Goal: Information Seeking & Learning: Learn about a topic

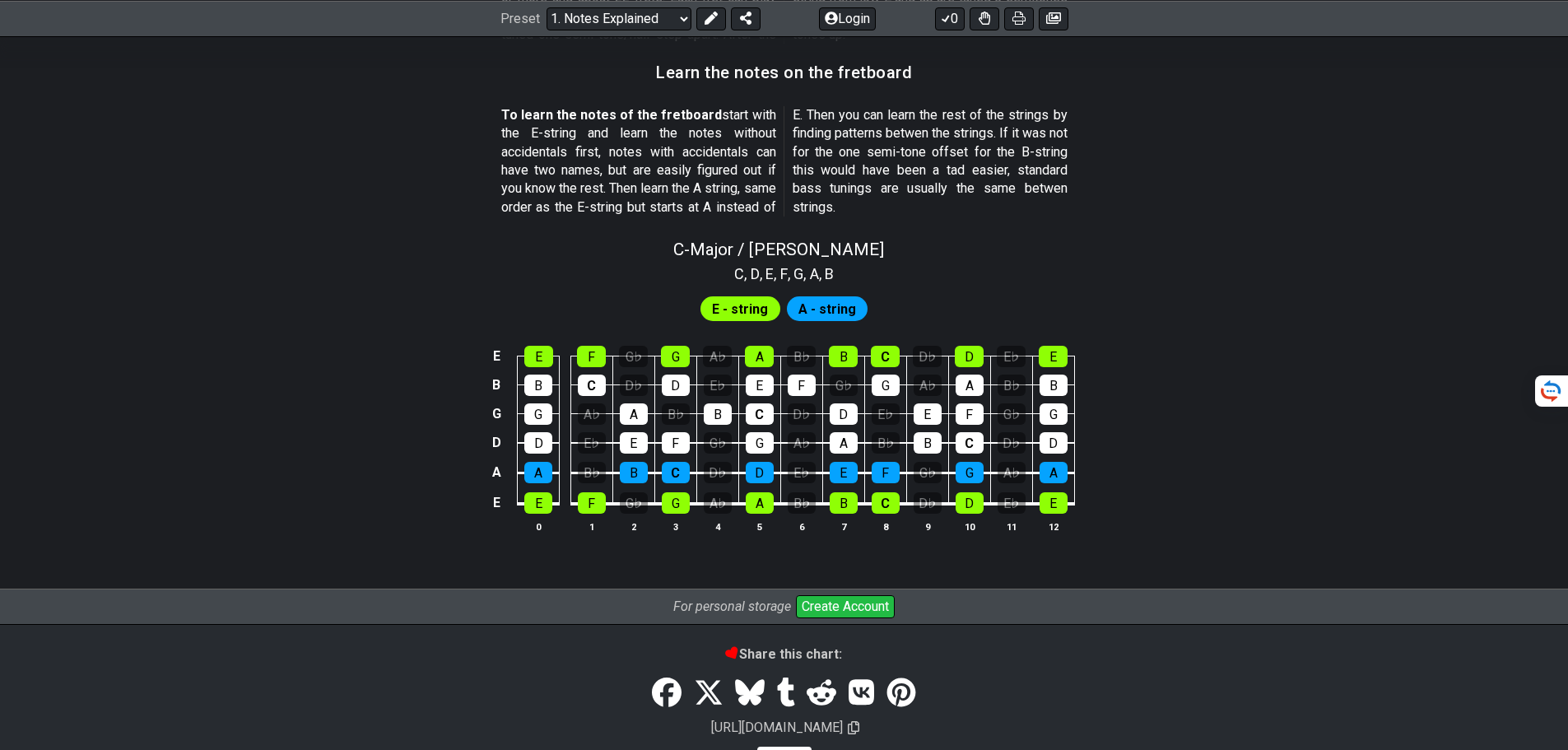
scroll to position [1540, 0]
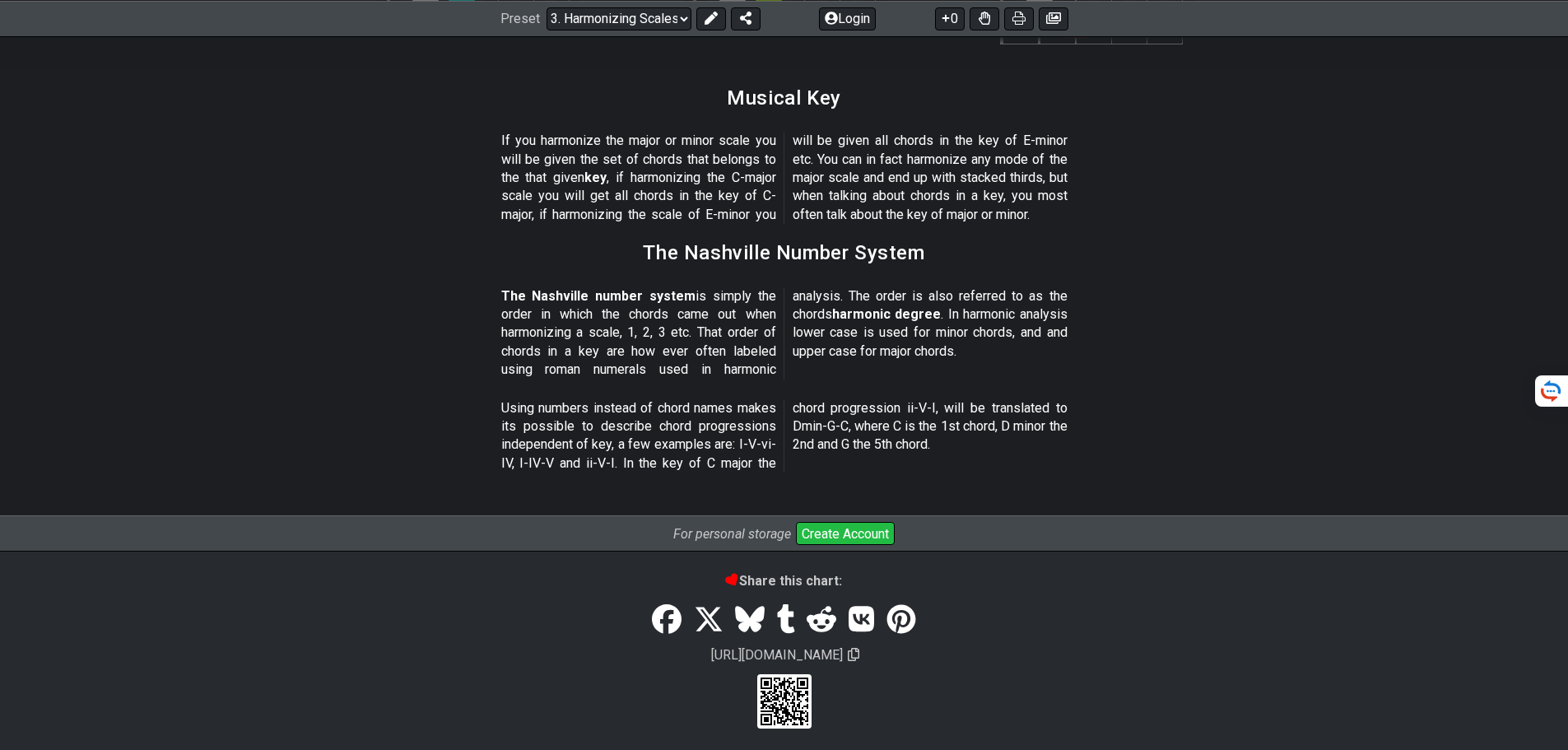
scroll to position [1917, 0]
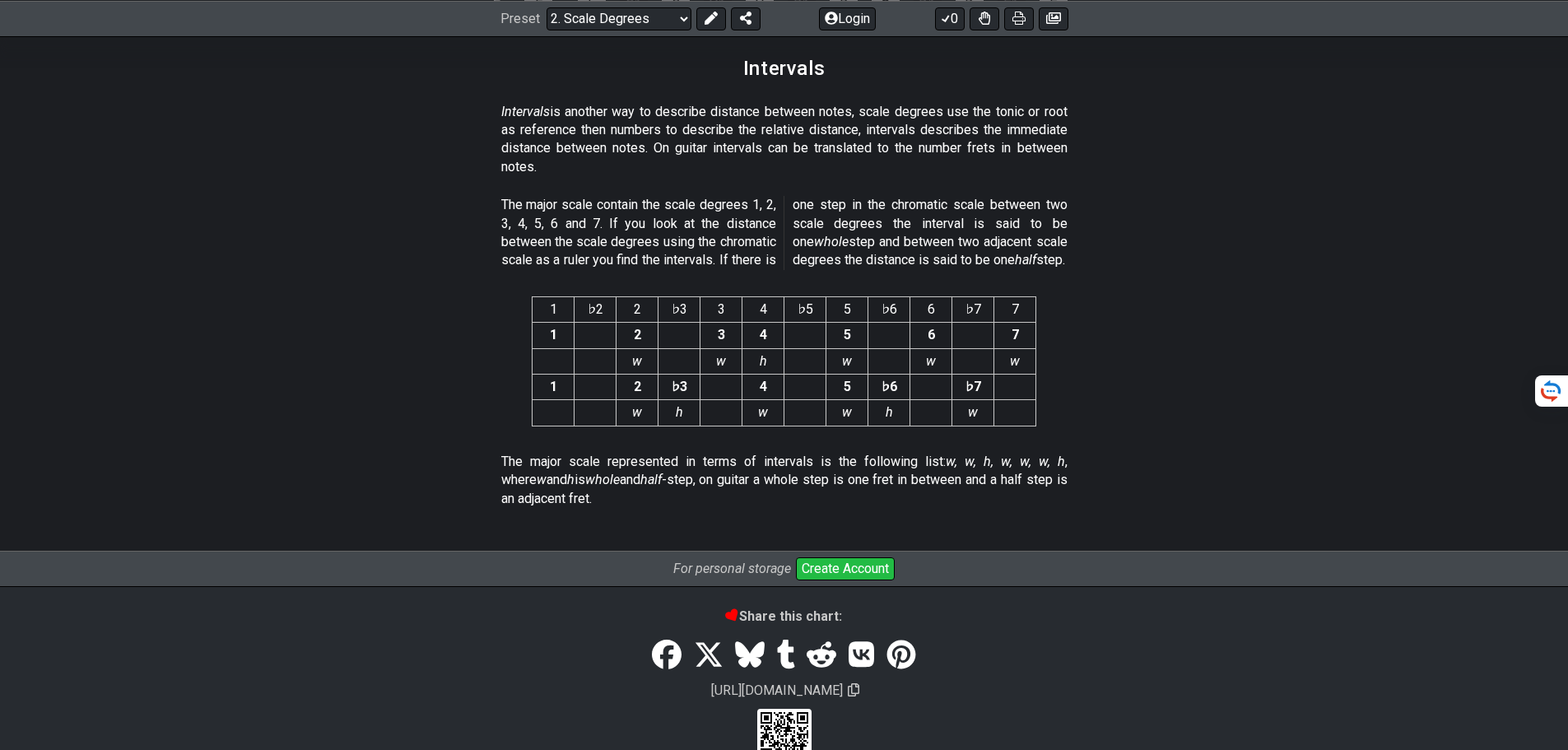
scroll to position [4282, 0]
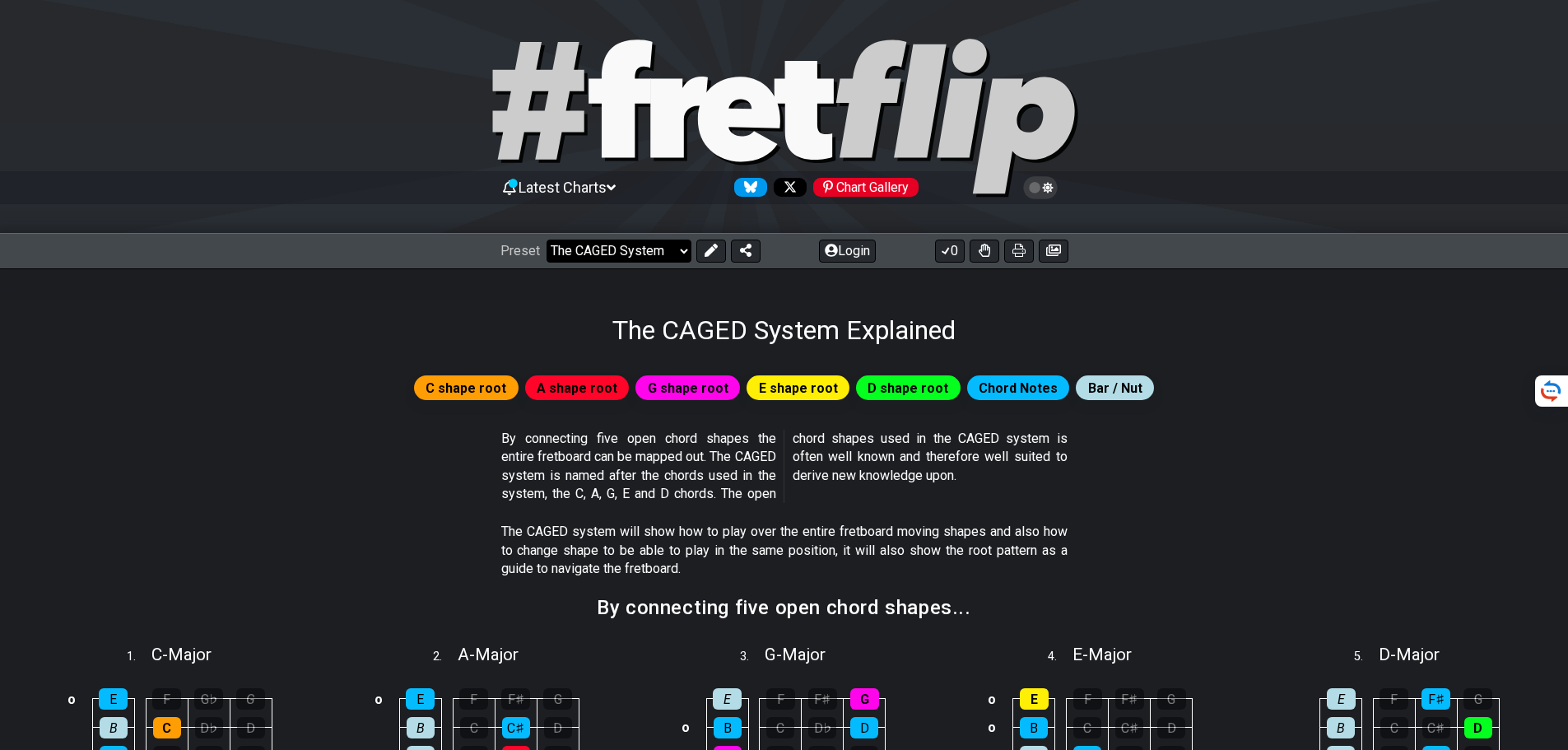
click at [668, 250] on select "Welcome to #fretflip! Initial Preset Custom Preset Minor Pentatonic Major Penta…" at bounding box center [618, 250] width 144 height 23
click at [546, 239] on select "Welcome to #fretflip! Initial Preset Custom Preset Minor Pentatonic Major Penta…" at bounding box center [618, 250] width 144 height 23
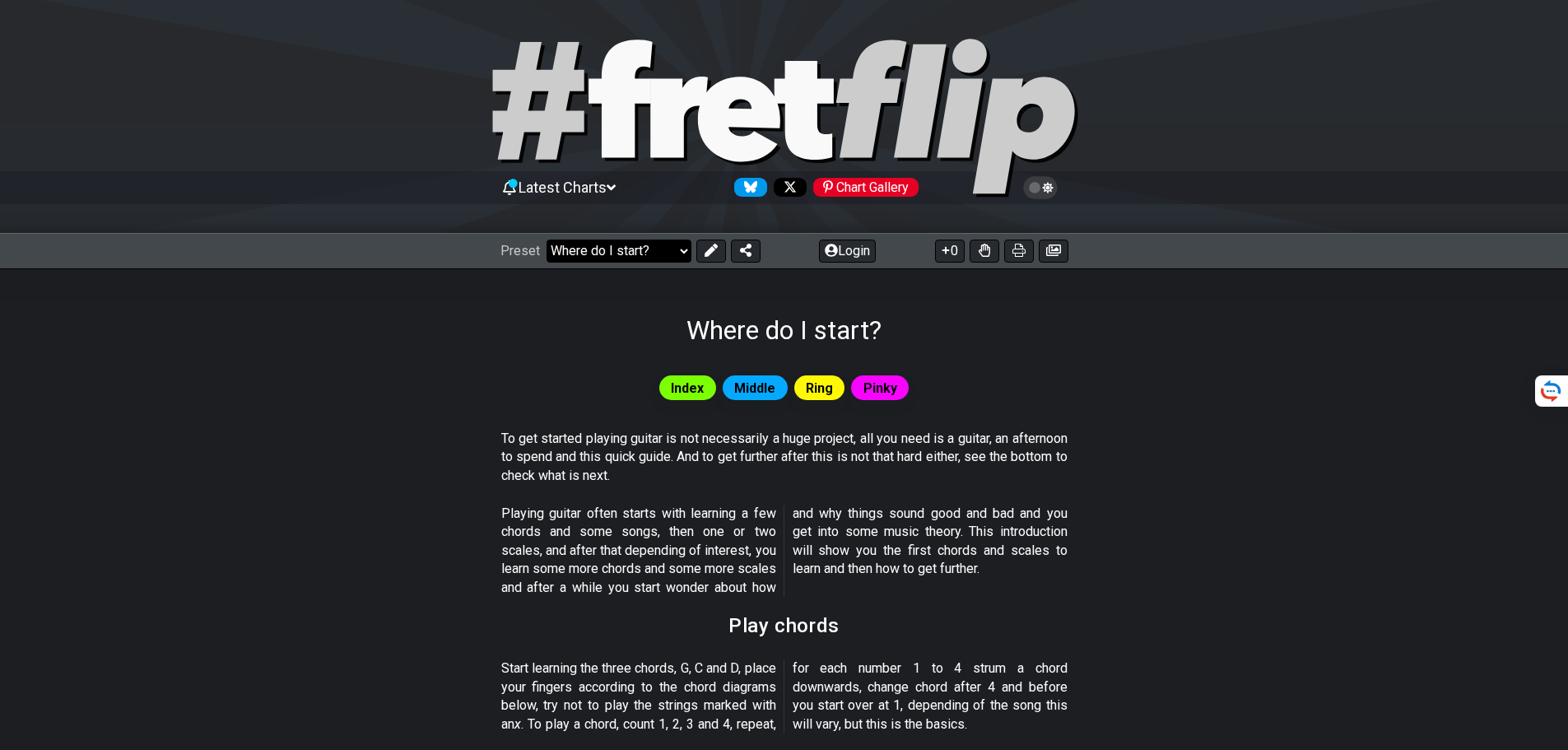
click at [687, 255] on select "Welcome to #fretflip! Initial Preset Custom Preset Minor Pentatonic Major Penta…" at bounding box center [618, 250] width 144 height 23
click at [546, 239] on select "Welcome to #fretflip! Initial Preset Custom Preset Minor Pentatonic Major Penta…" at bounding box center [618, 250] width 144 height 23
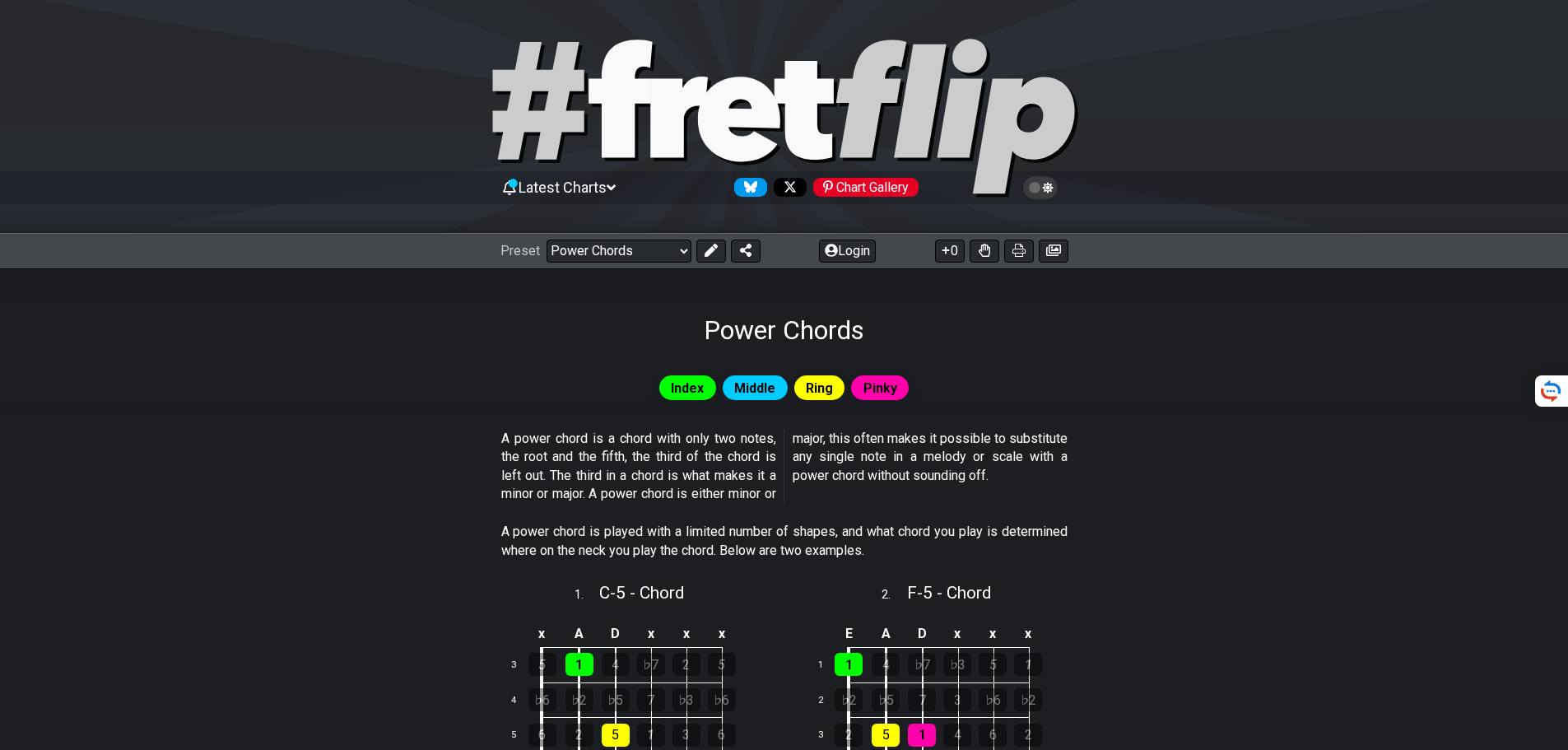
click at [629, 138] on icon at bounding box center [620, 98] width 63 height 118
select select "/welcome"
select select "C"
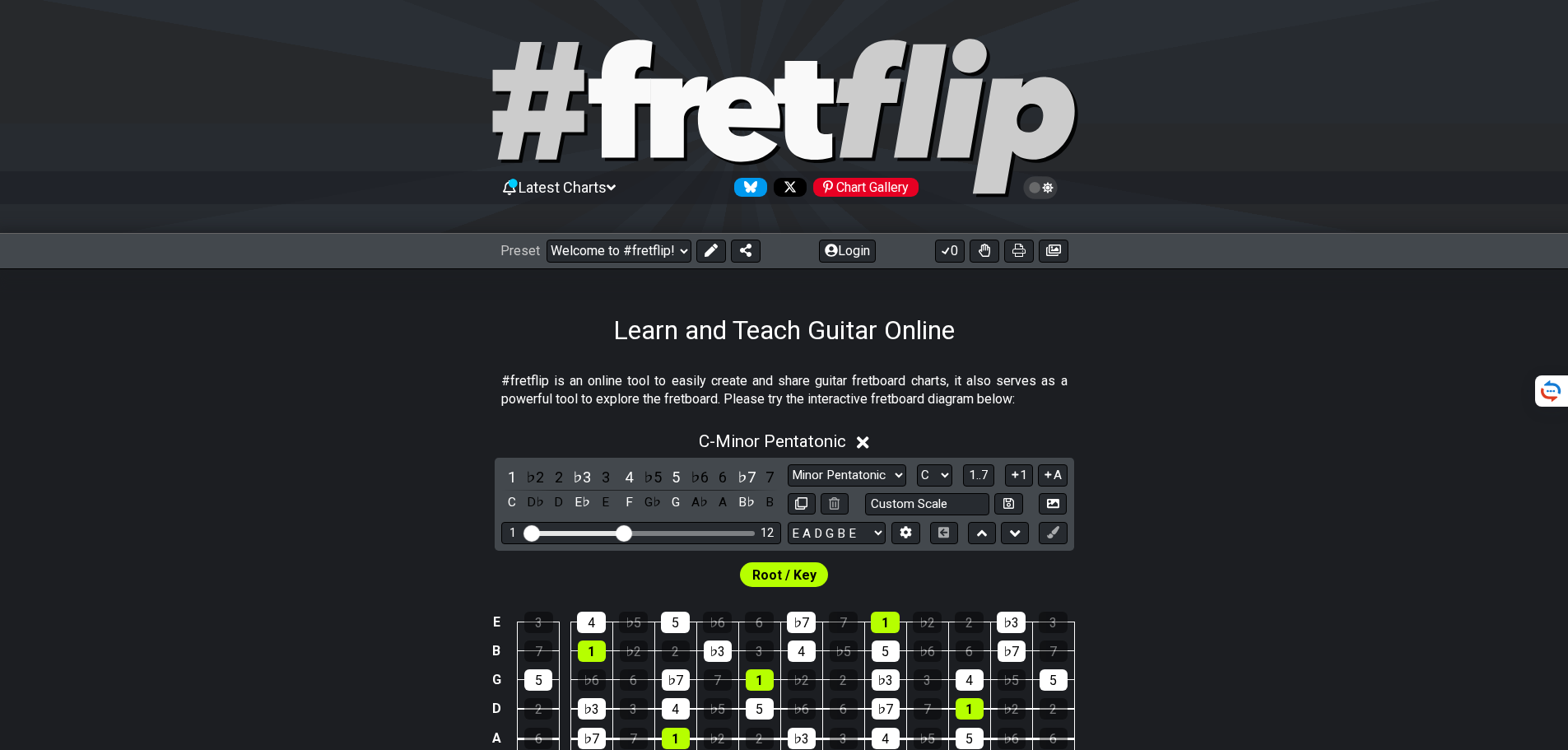
drag, startPoint x: 1198, startPoint y: 0, endPoint x: 490, endPoint y: 110, distance: 716.5
click at [490, 110] on icon at bounding box center [784, 118] width 592 height 165
drag, startPoint x: 624, startPoint y: 535, endPoint x: 692, endPoint y: 537, distance: 68.0
click at [692, 532] on input "Visible fret range" at bounding box center [641, 532] width 234 height 0
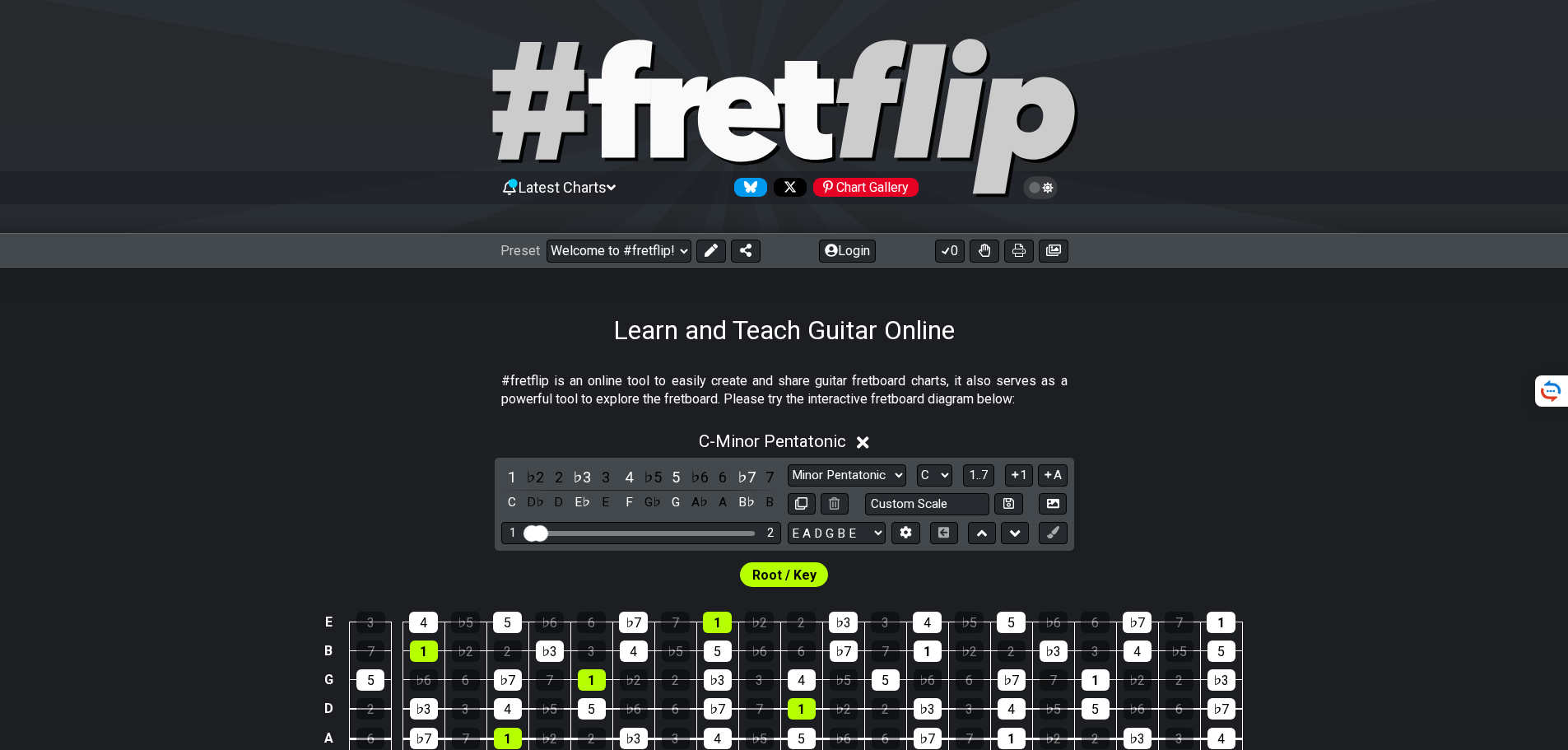
drag, startPoint x: 695, startPoint y: 535, endPoint x: 511, endPoint y: 535, distance: 184.0
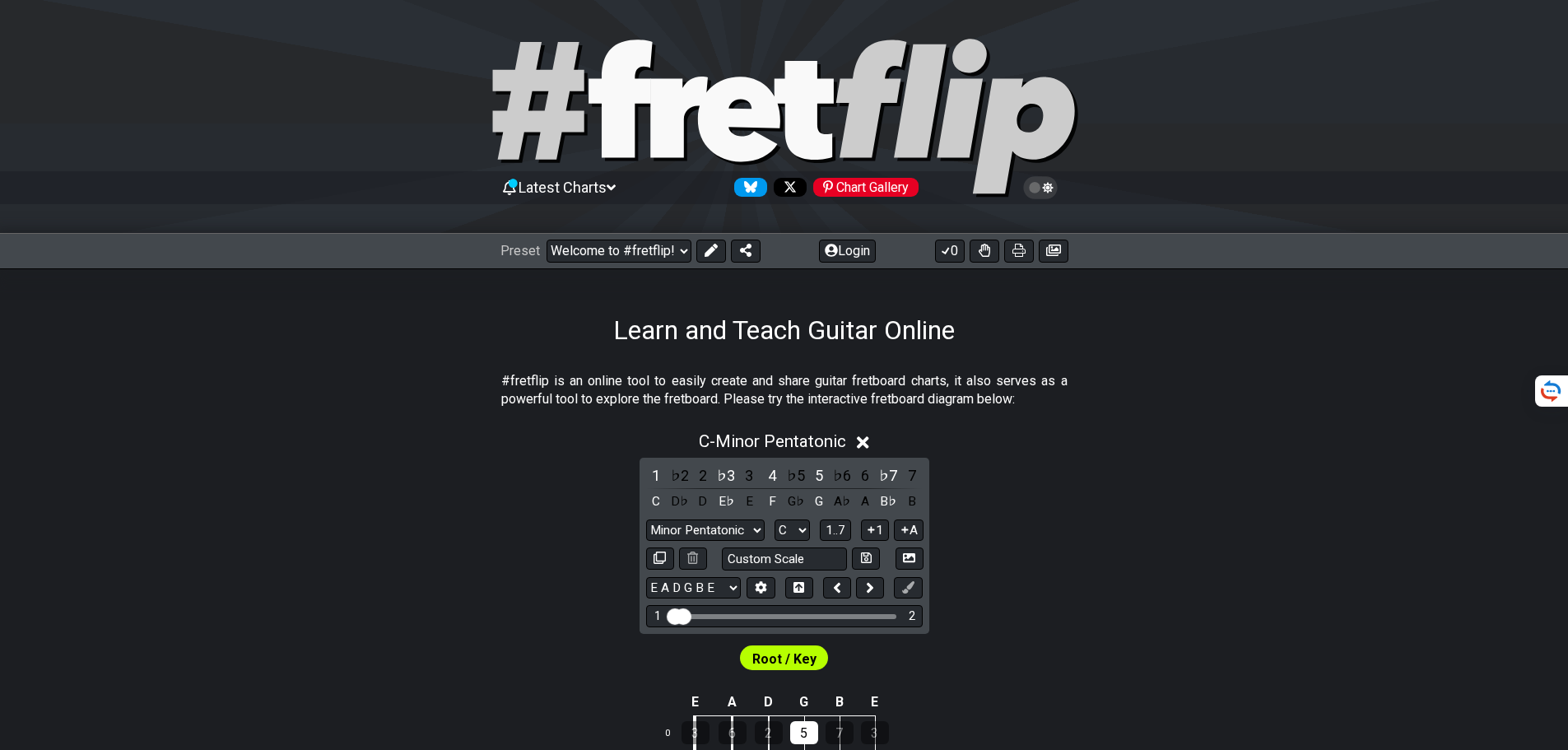
drag, startPoint x: 1017, startPoint y: 250, endPoint x: 1288, endPoint y: 646, distance: 479.9
click at [1017, 249] on icon at bounding box center [1019, 250] width 13 height 13
click at [606, 191] on span "Latest Charts" at bounding box center [563, 187] width 88 height 17
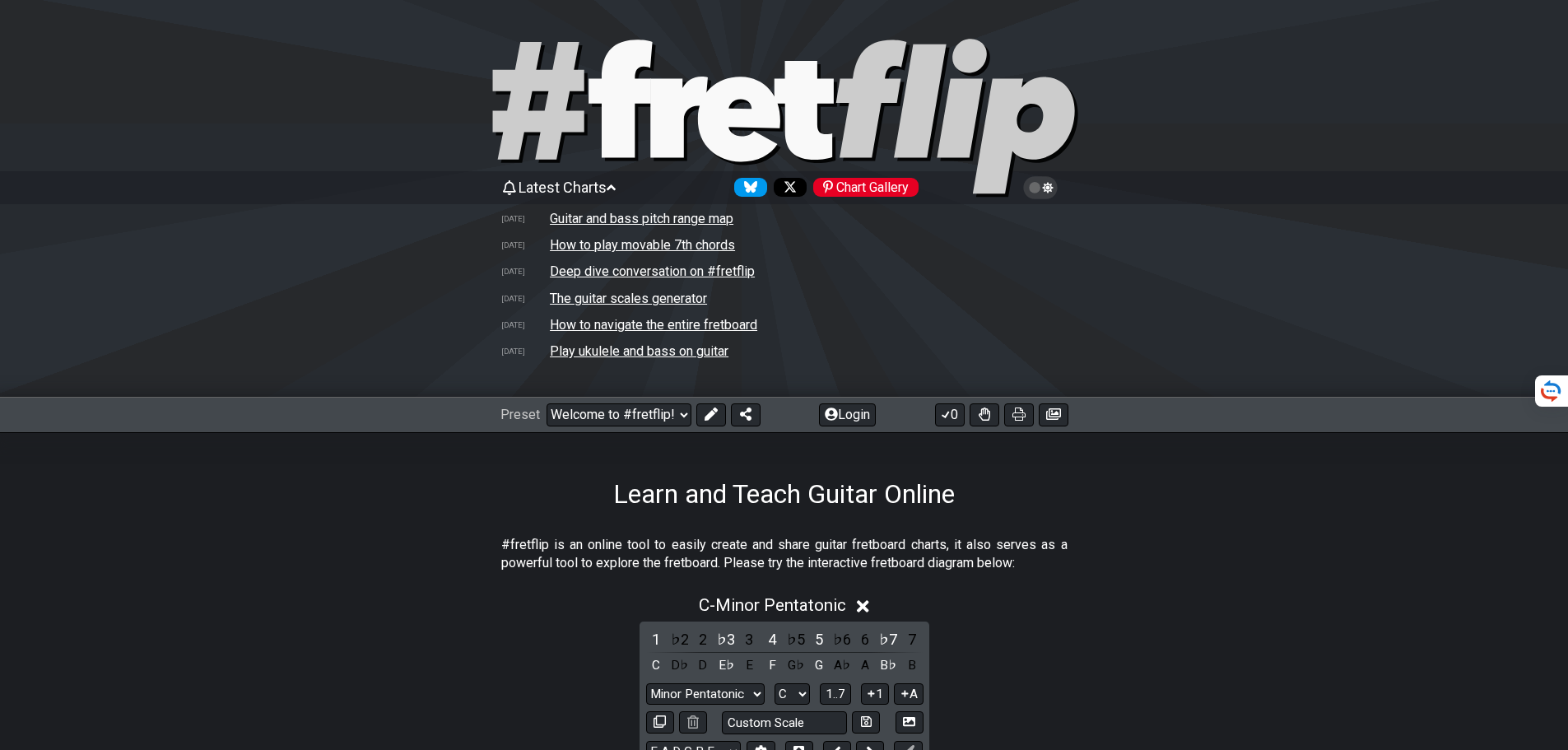
click at [599, 298] on td "The guitar scales generator" at bounding box center [628, 298] width 159 height 17
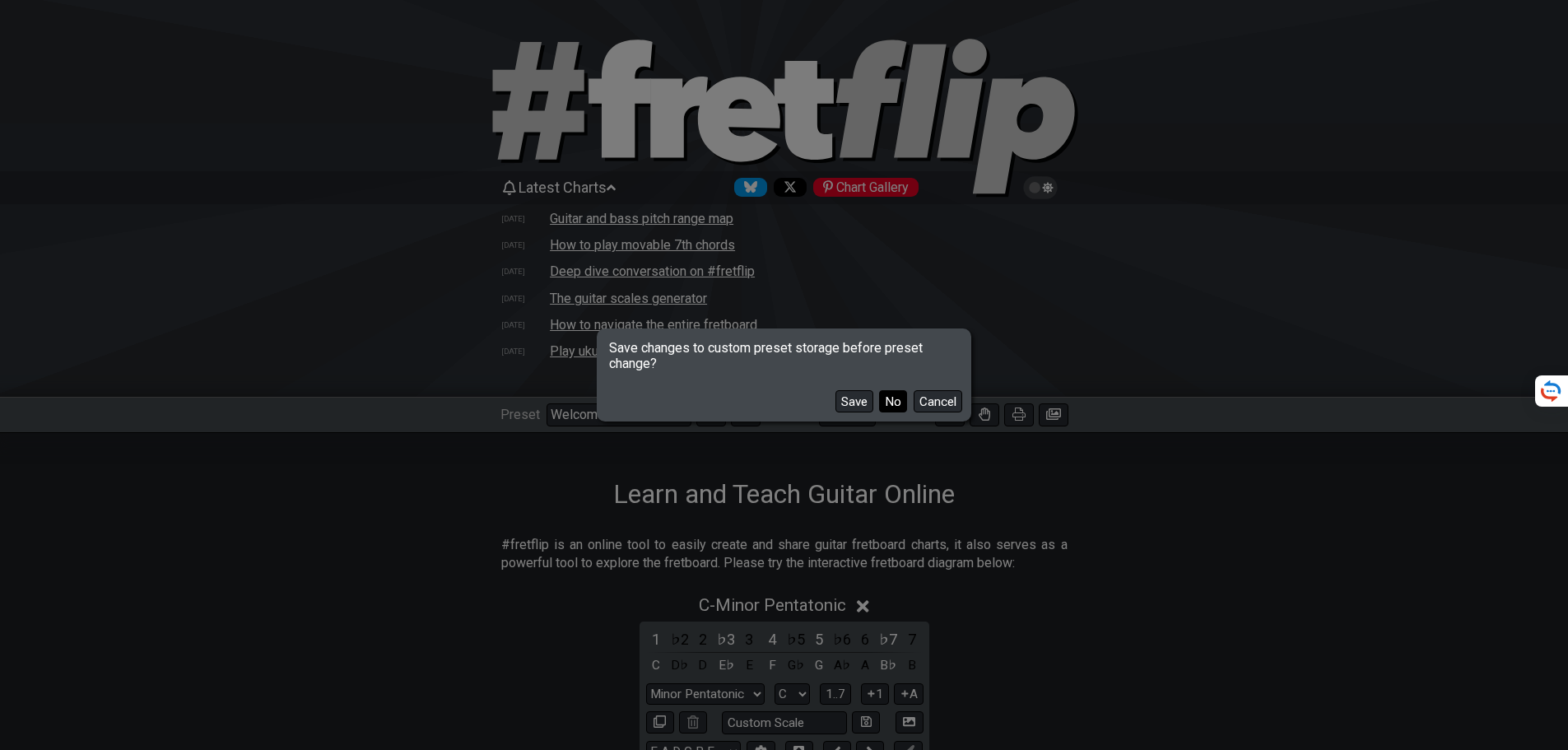
click at [896, 398] on button "No" at bounding box center [893, 401] width 28 height 22
select select "/guitar-scales-generator"
select select "A"
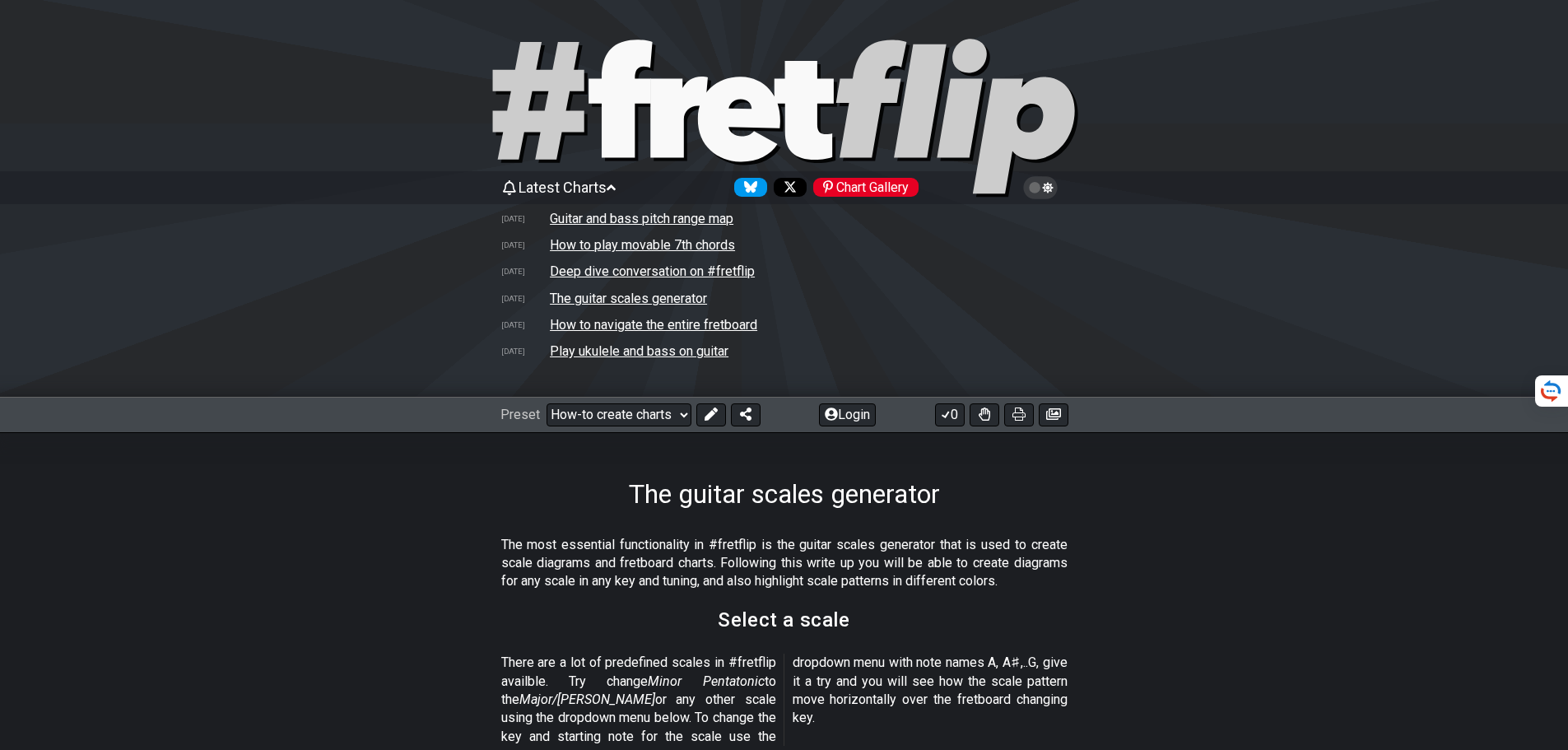
click at [647, 296] on td "The guitar scales generator" at bounding box center [628, 298] width 159 height 17
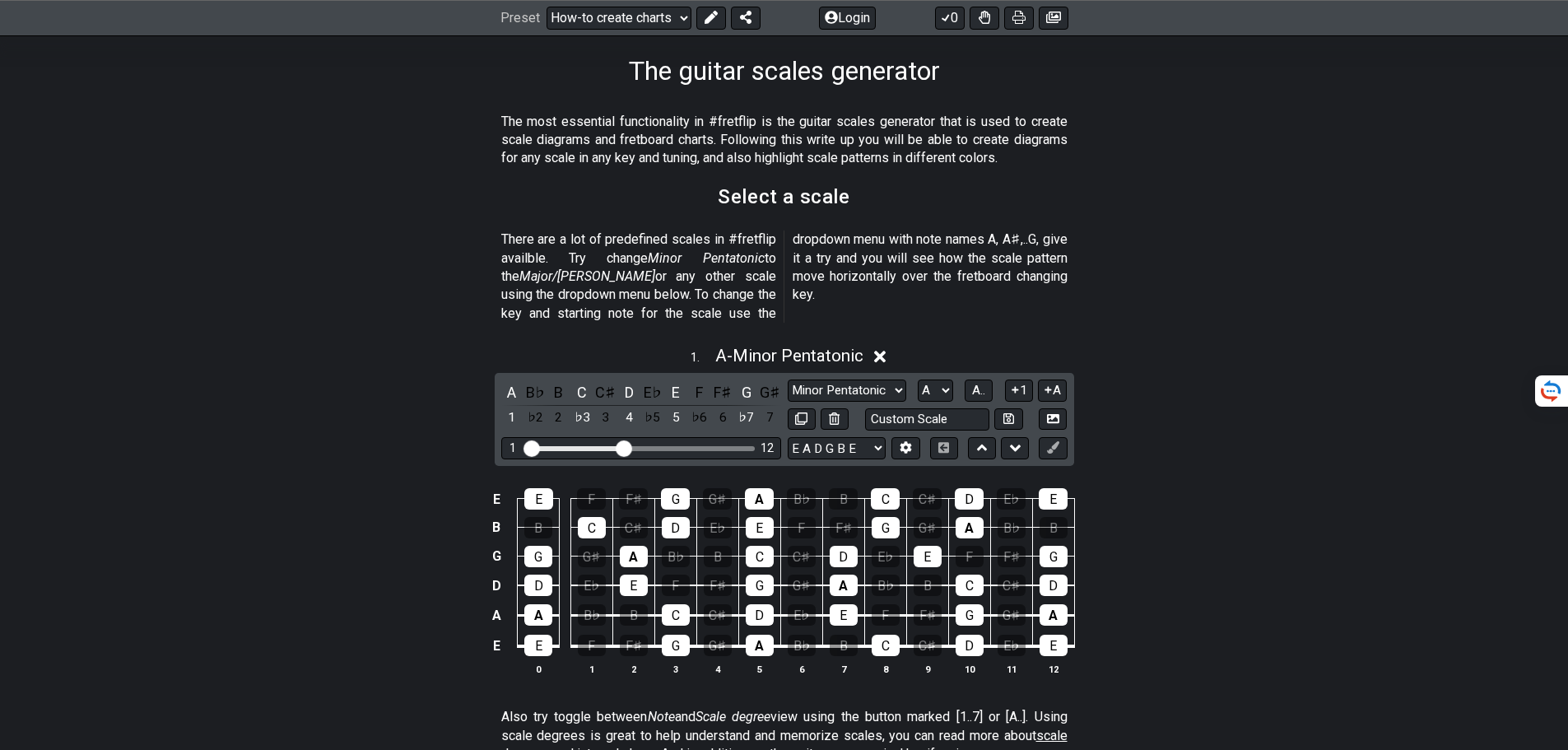
scroll to position [494, 0]
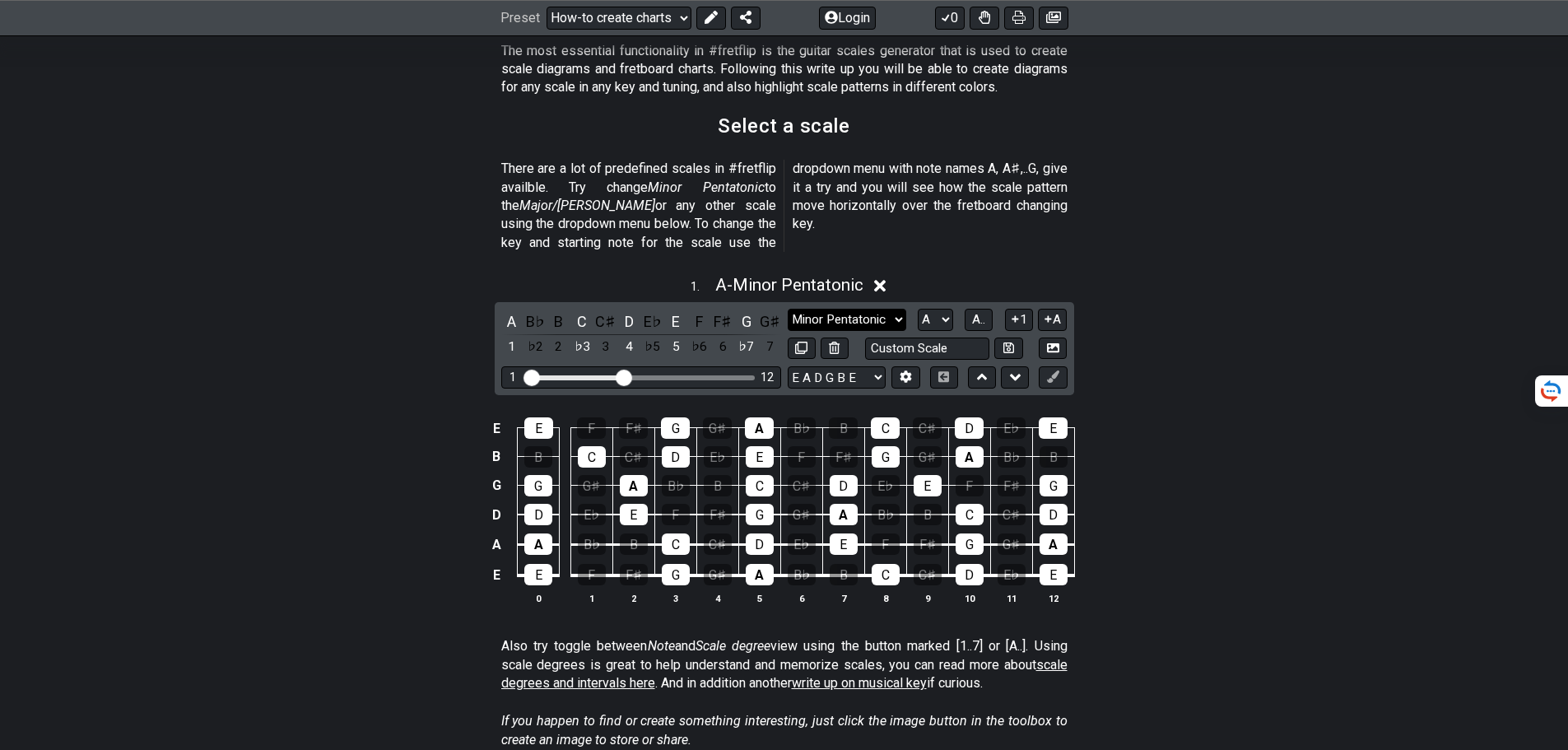
click at [897, 309] on select "Minor Pentatonic New Scale Minor Pentatonic Major Pentatonic Minor Blues Major …" at bounding box center [846, 320] width 119 height 22
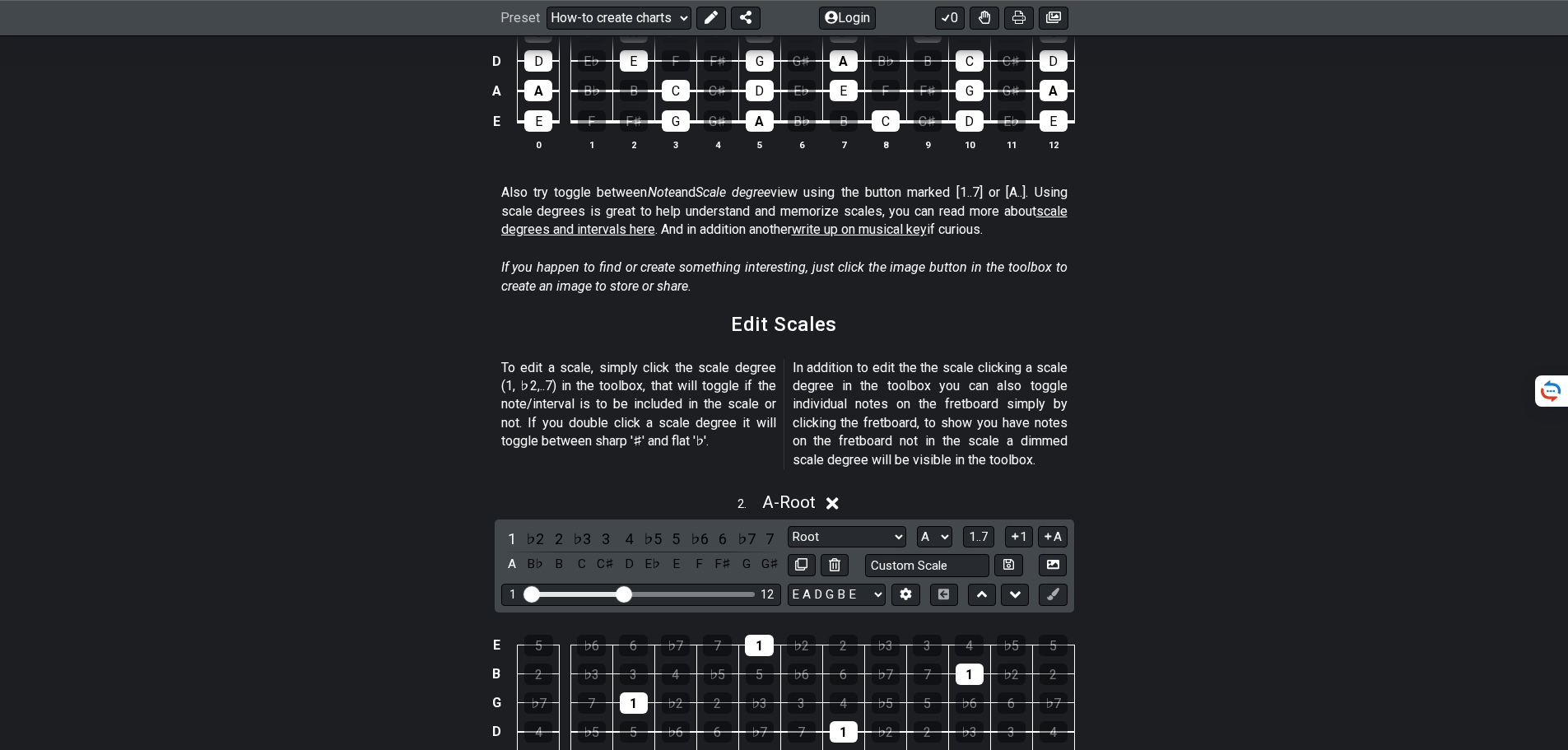
scroll to position [295, 0]
